Goal: Task Accomplishment & Management: Complete application form

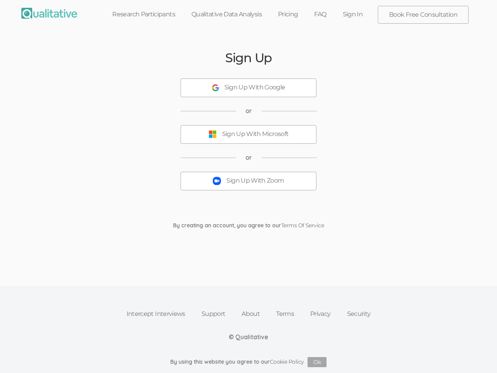
click at [248, 186] on button "Sign Up With Zoom" at bounding box center [249, 181] width 136 height 19
click at [248, 88] on div "Sign Up With Google" at bounding box center [254, 87] width 61 height 9
click at [248, 134] on div "Sign Up With Microsoft" at bounding box center [255, 134] width 67 height 9
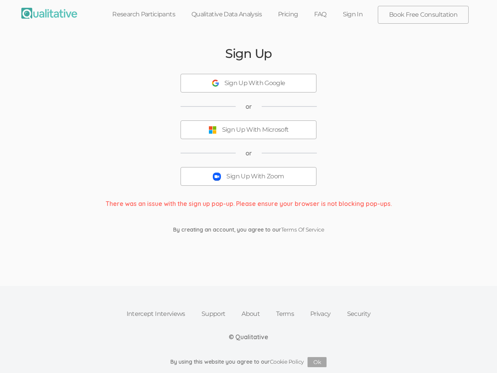
click at [317, 362] on button "Ok" at bounding box center [316, 362] width 19 height 10
